Goal: Task Accomplishment & Management: Manage account settings

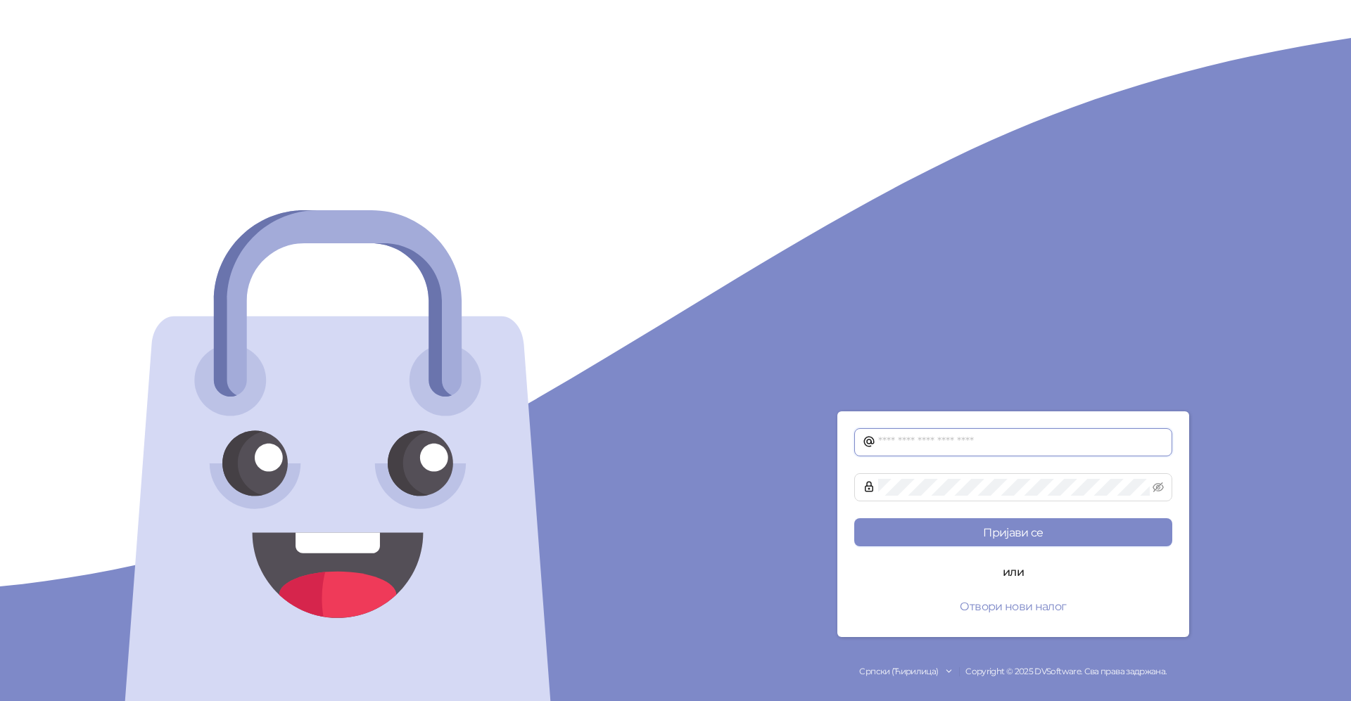
click at [886, 446] on input "text" at bounding box center [1021, 442] width 286 height 17
type input "**********"
click at [1012, 537] on button "Пријави се" at bounding box center [1013, 532] width 318 height 28
click at [991, 542] on button "Пријави се" at bounding box center [1013, 532] width 318 height 28
